Goal: Task Accomplishment & Management: Use online tool/utility

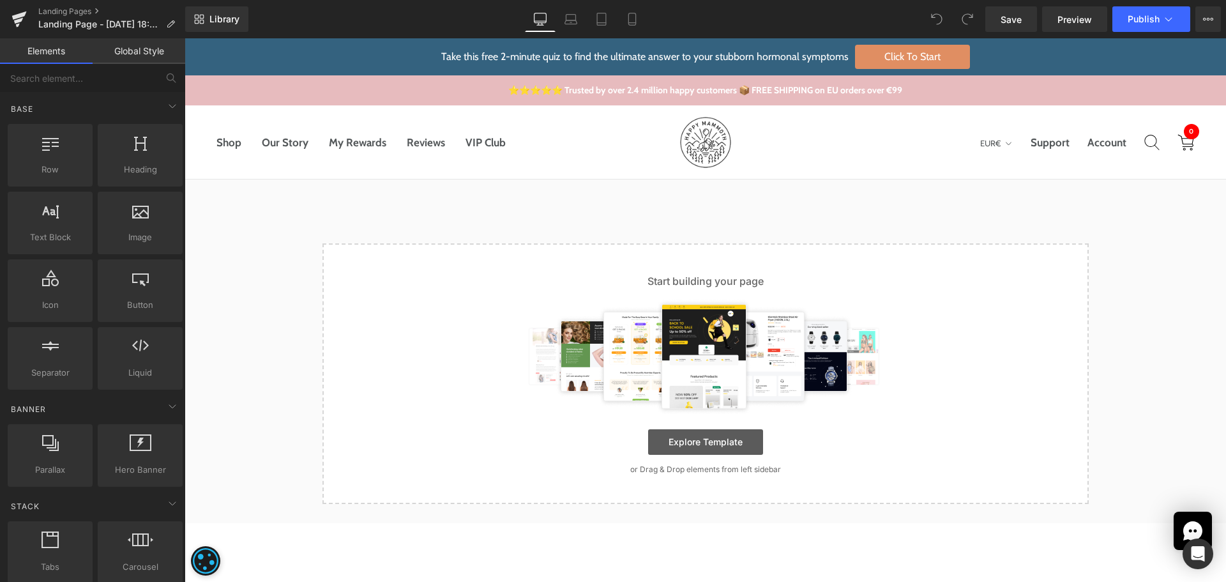
click at [726, 449] on link "Explore Template" at bounding box center [705, 442] width 115 height 26
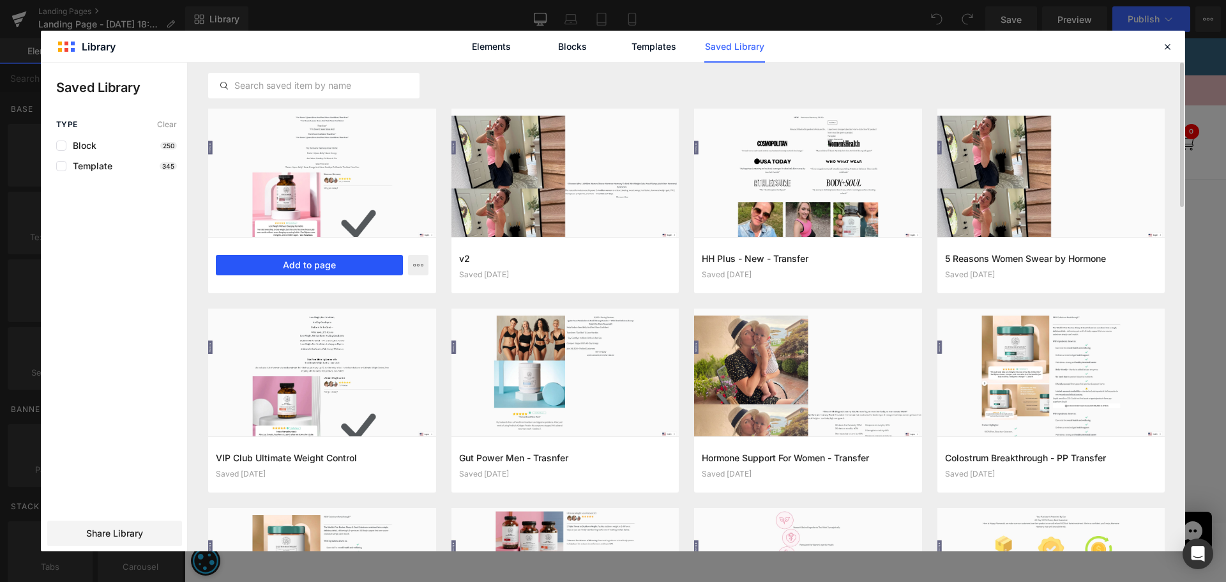
click at [345, 269] on button "Add to page" at bounding box center [309, 265] width 187 height 20
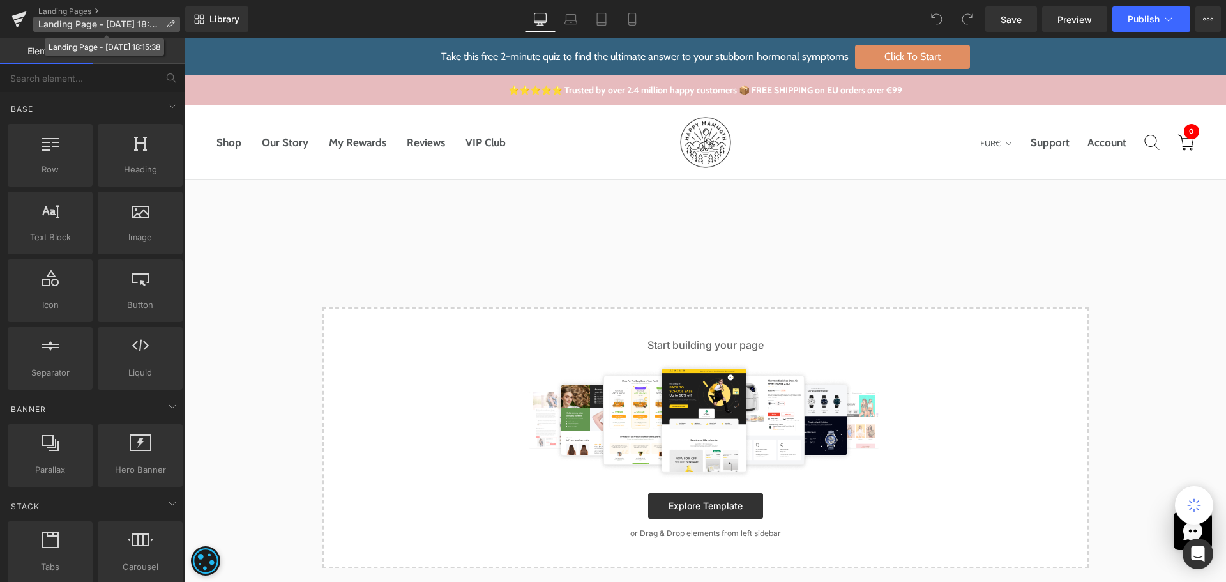
click at [162, 20] on p "Landing Page - [DATE] 18:15:38" at bounding box center [106, 24] width 147 height 15
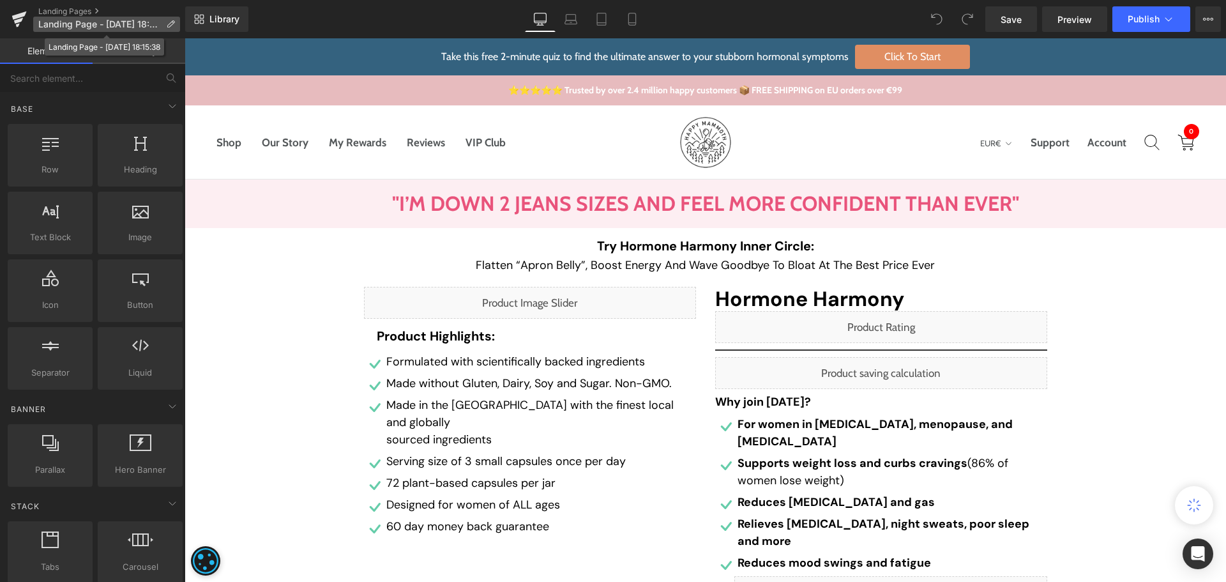
click at [169, 24] on icon at bounding box center [170, 24] width 9 height 9
click at [1204, 19] on icon at bounding box center [1208, 19] width 10 height 10
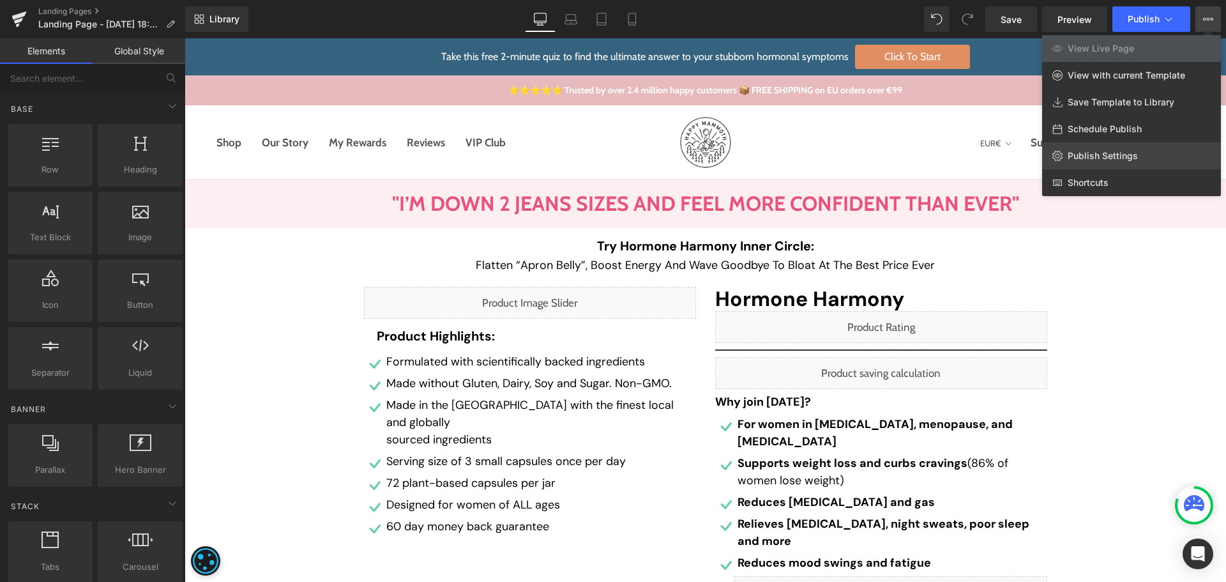
click at [1111, 155] on span "Publish Settings" at bounding box center [1103, 155] width 70 height 11
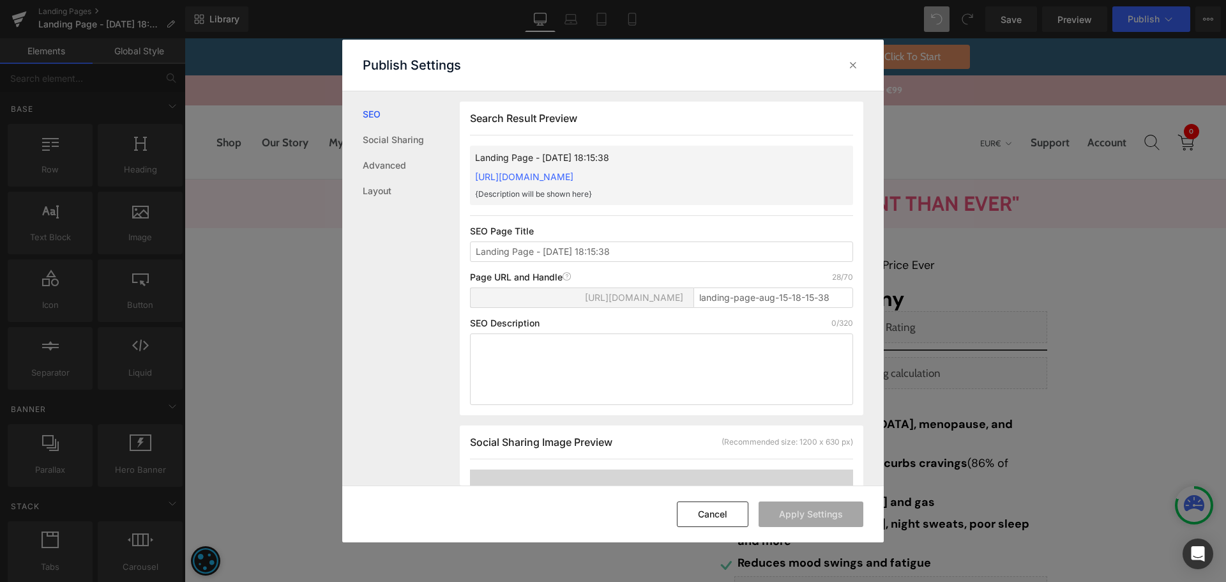
scroll to position [1, 0]
click at [543, 244] on input "Landing Page - [DATE] 18:15:38" at bounding box center [661, 251] width 383 height 20
type input "Balance Your Hormones Deal"
click at [743, 289] on input "landing-page-aug-15-18-15-38" at bounding box center [774, 297] width 160 height 20
paste input "balance-hormones-deal"
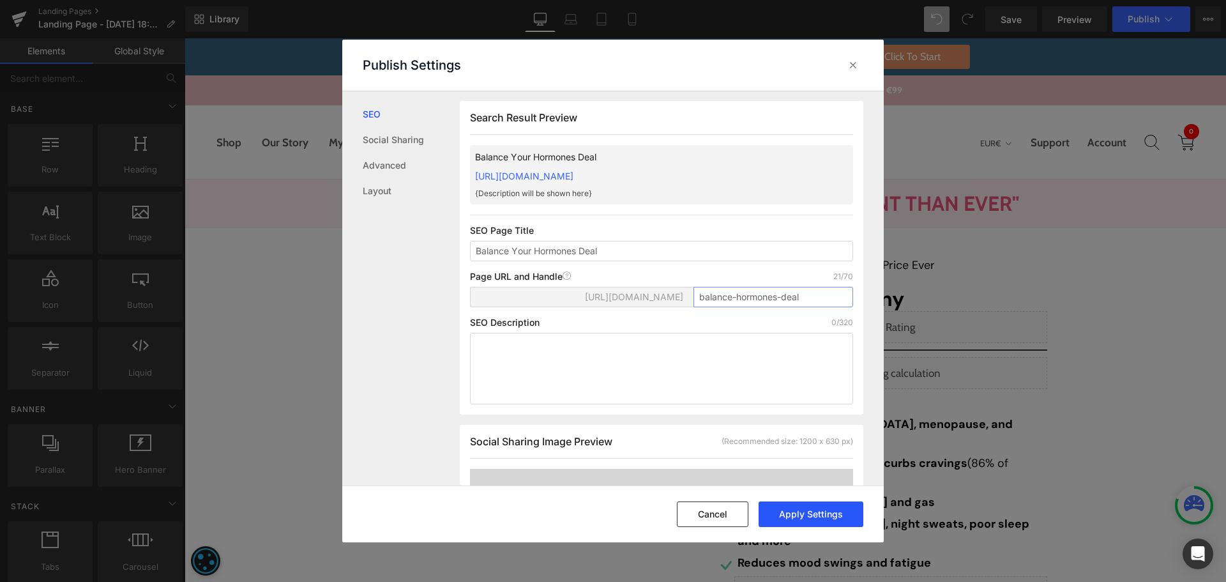
type input "balance-hormones-deal"
click at [851, 515] on button "Apply Settings" at bounding box center [811, 514] width 105 height 26
click at [736, 519] on button "Cancel" at bounding box center [713, 514] width 72 height 26
